Goal: Task Accomplishment & Management: Complete application form

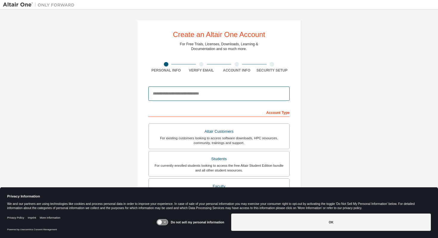
click at [204, 93] on input "email" at bounding box center [218, 93] width 141 height 14
type input "**********"
type input "****"
type input "*******"
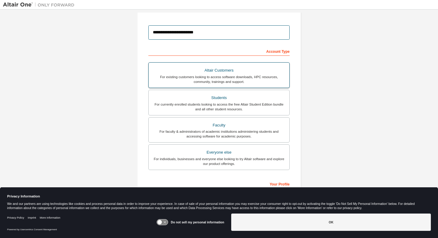
scroll to position [76, 0]
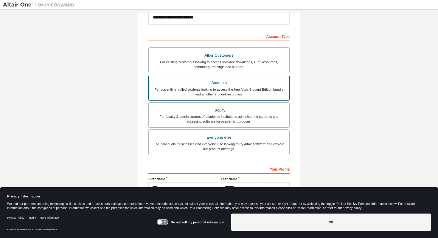
click at [215, 94] on div "For currently enrolled students looking to access the free Altair Student Editi…" at bounding box center [218, 92] width 133 height 10
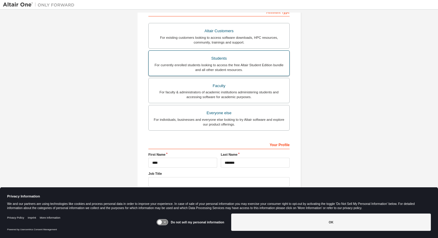
scroll to position [110, 0]
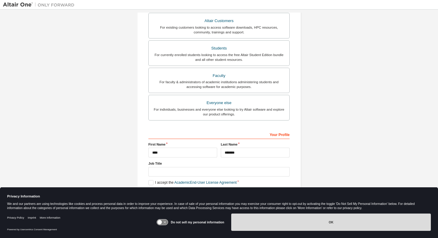
click at [296, 221] on button "OK" at bounding box center [330, 221] width 199 height 17
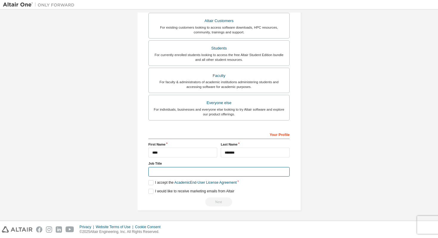
click at [174, 169] on input "text" at bounding box center [218, 172] width 141 height 10
click at [150, 182] on label "I accept the Academic End-User License Agreement" at bounding box center [192, 182] width 88 height 5
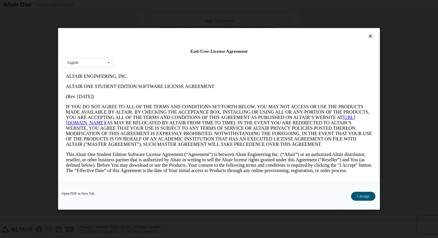
scroll to position [0, 0]
click at [363, 193] on button "I Accept" at bounding box center [363, 196] width 24 height 9
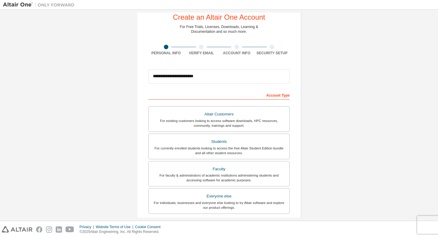
scroll to position [110, 0]
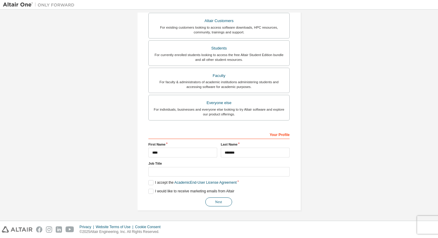
click at [213, 200] on button "Next" at bounding box center [218, 201] width 27 height 9
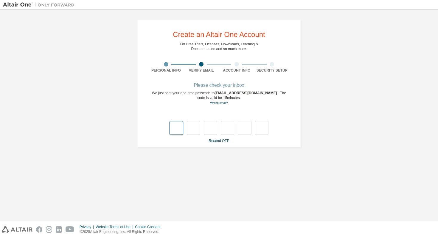
type input "*"
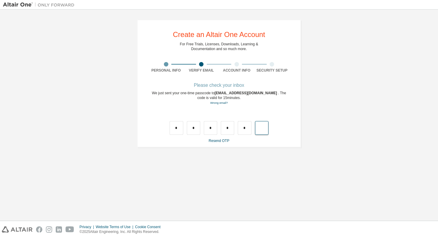
type input "*"
